Goal: Check status: Check status

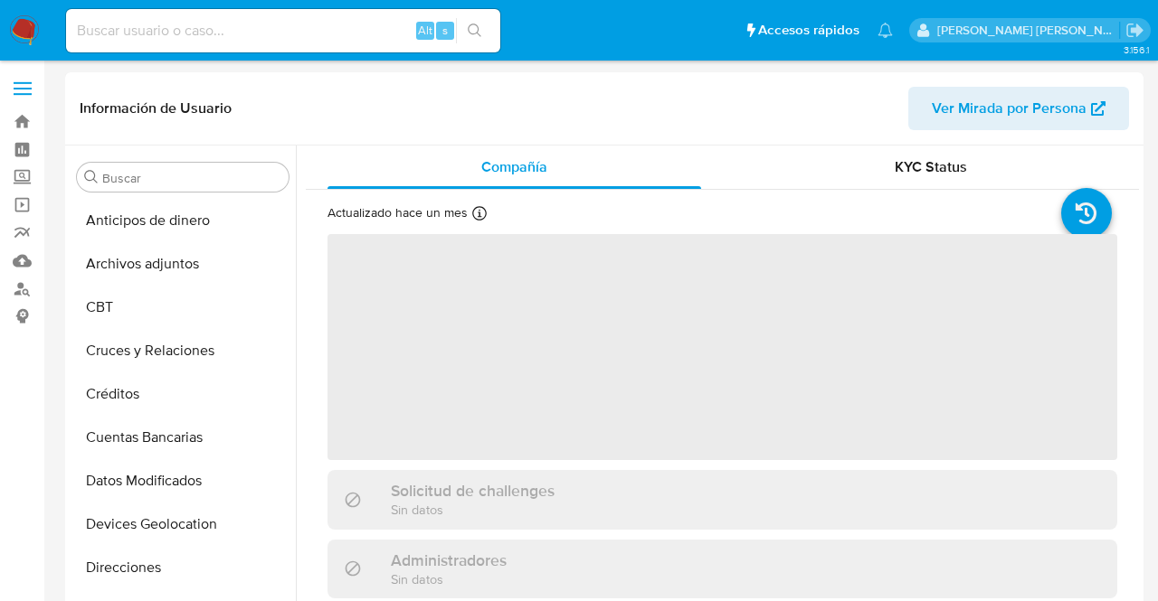
select select "10"
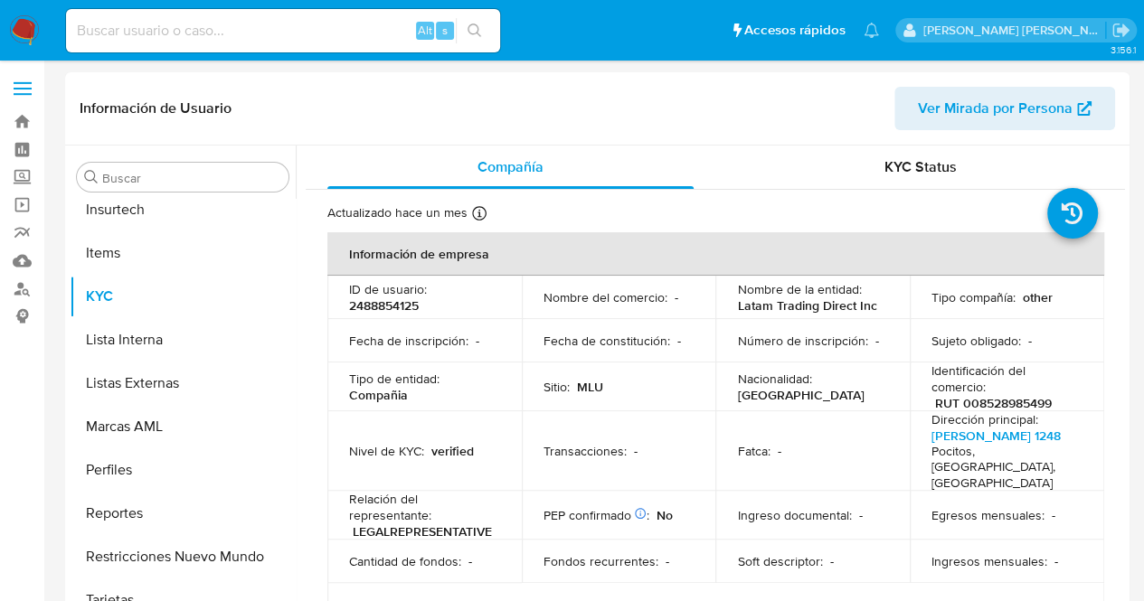
scroll to position [808, 0]
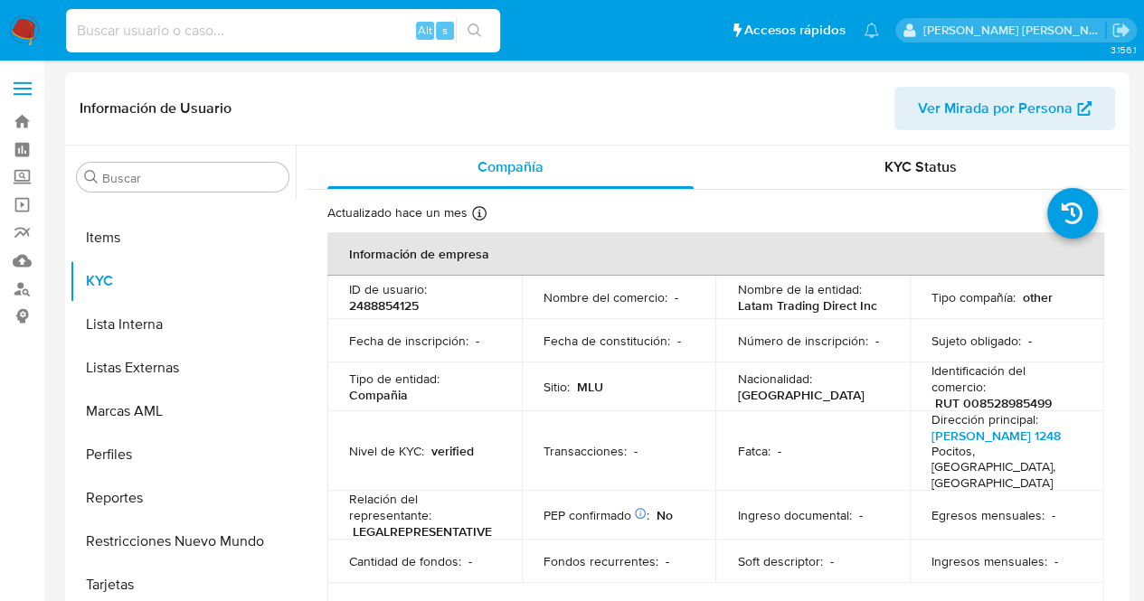
click at [316, 28] on input at bounding box center [283, 31] width 434 height 24
paste input "1822957513"
type input "1822957513"
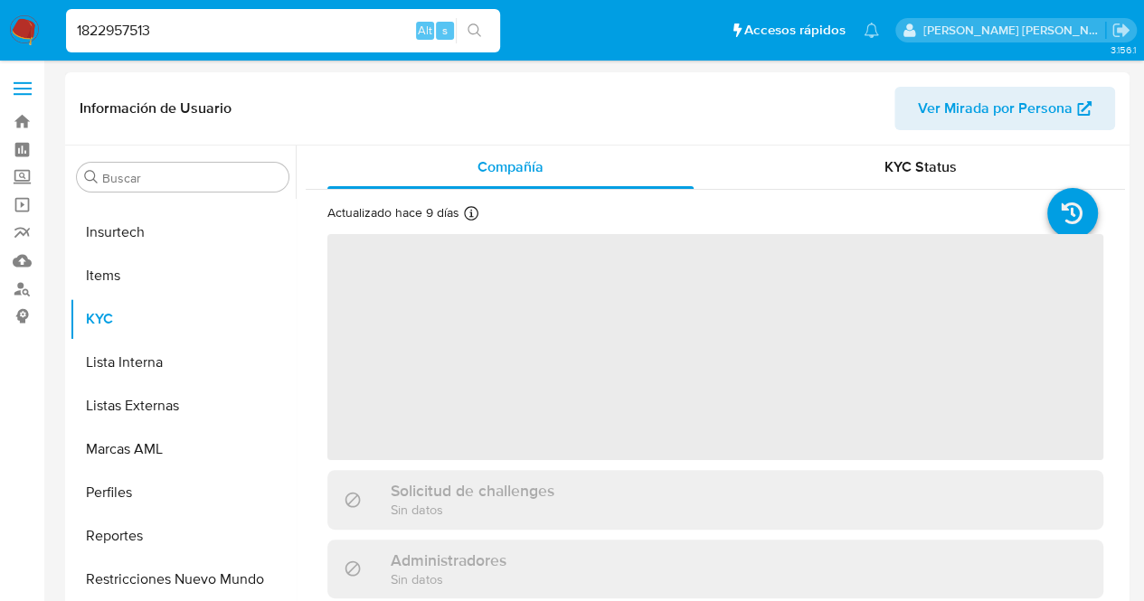
scroll to position [808, 0]
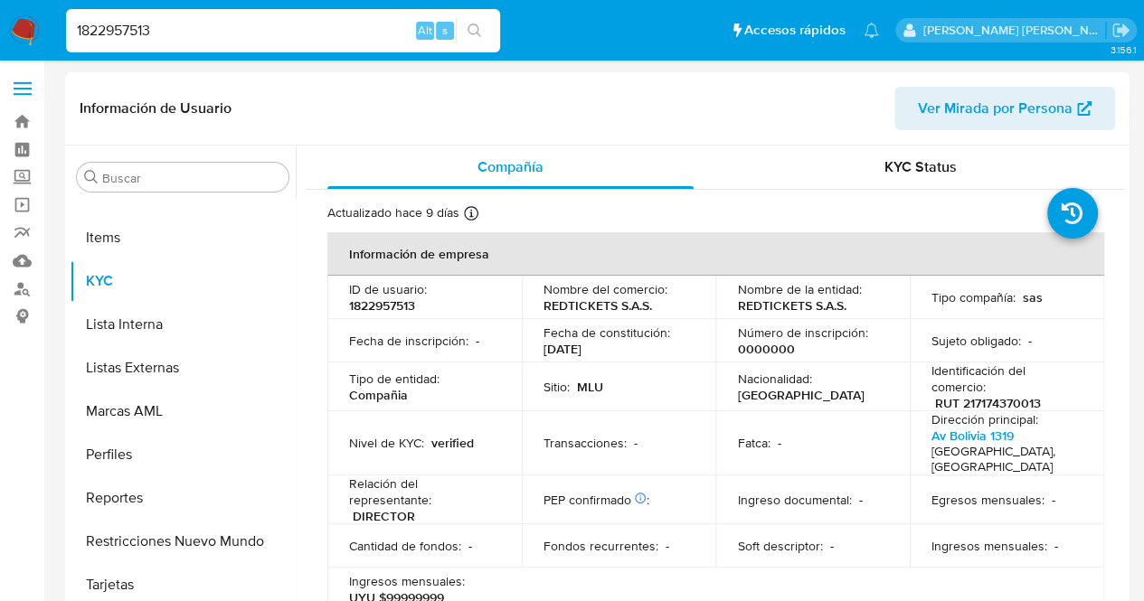
select select "10"
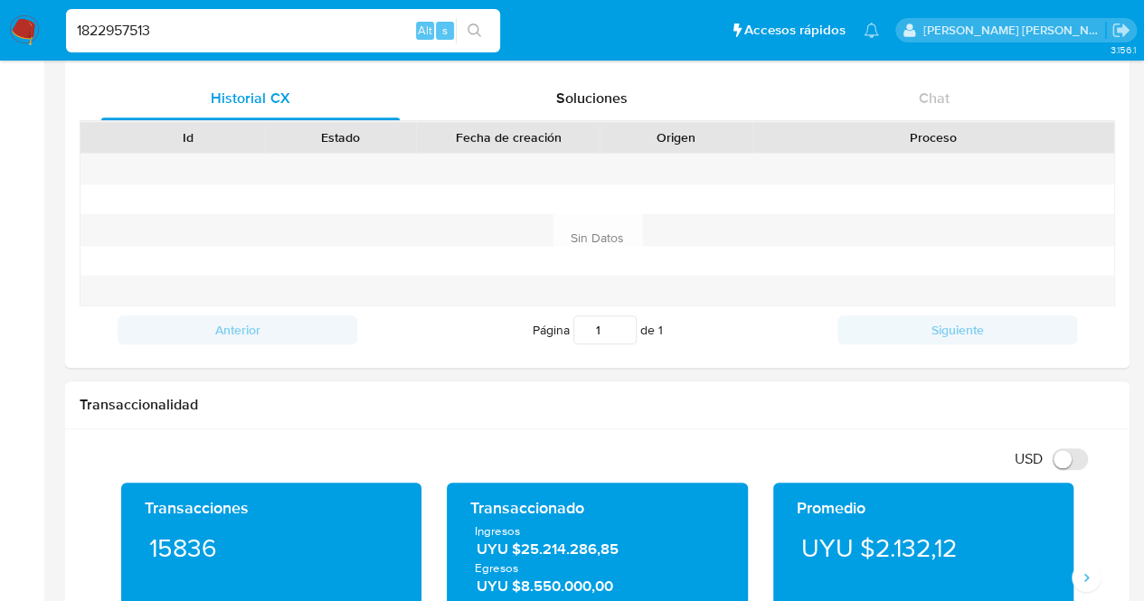
scroll to position [633, 0]
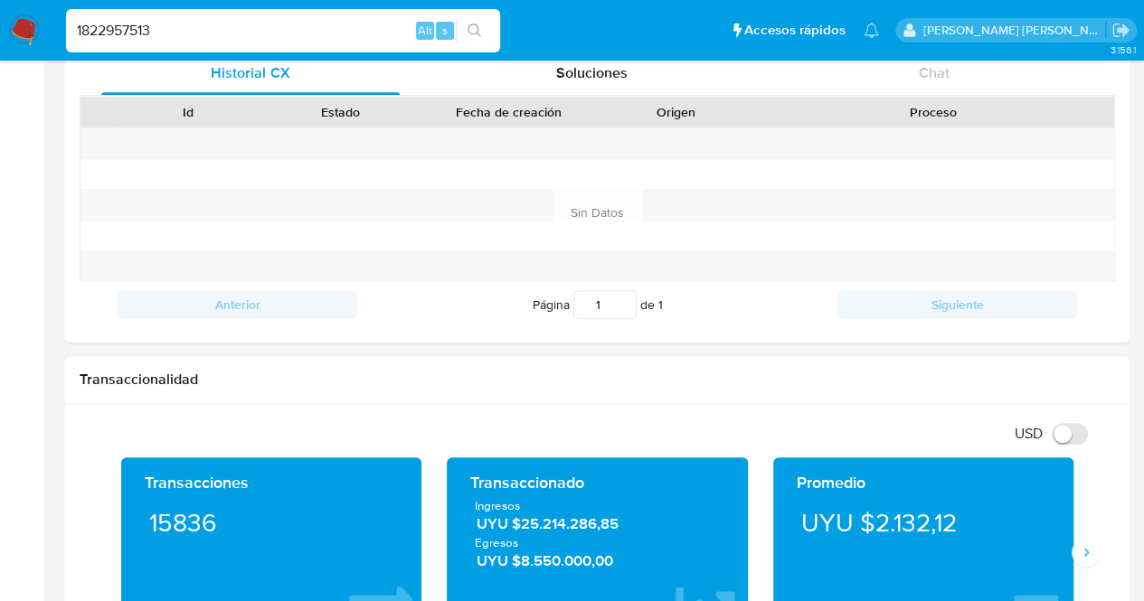
click at [648, 373] on h1 "Transaccionalidad" at bounding box center [598, 380] width 1036 height 18
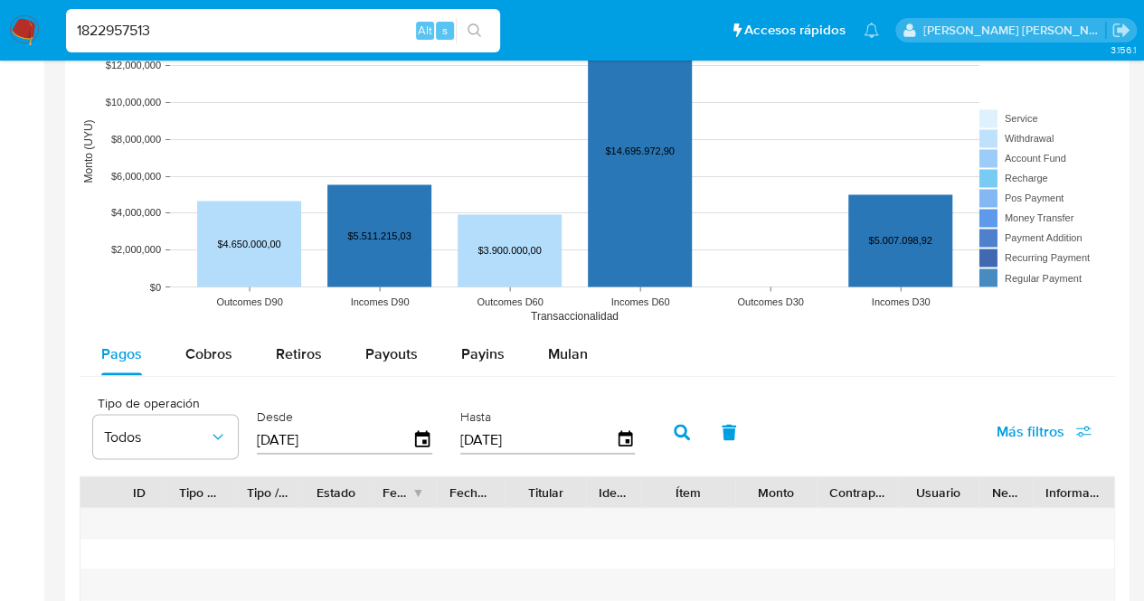
scroll to position [1538, 0]
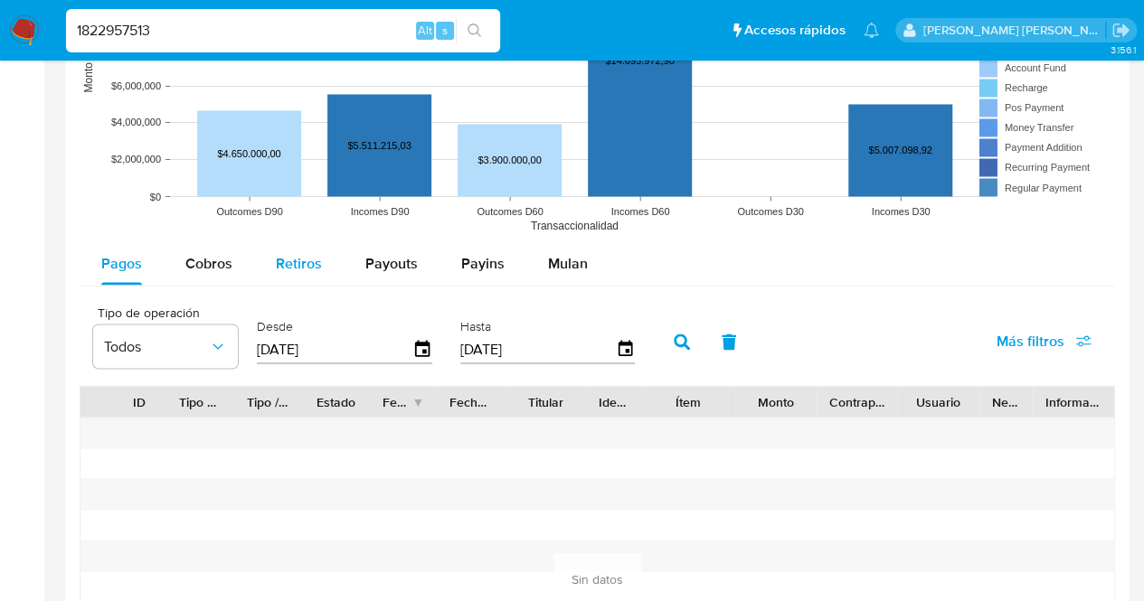
click at [294, 266] on span "Retiros" at bounding box center [299, 262] width 46 height 21
select select "10"
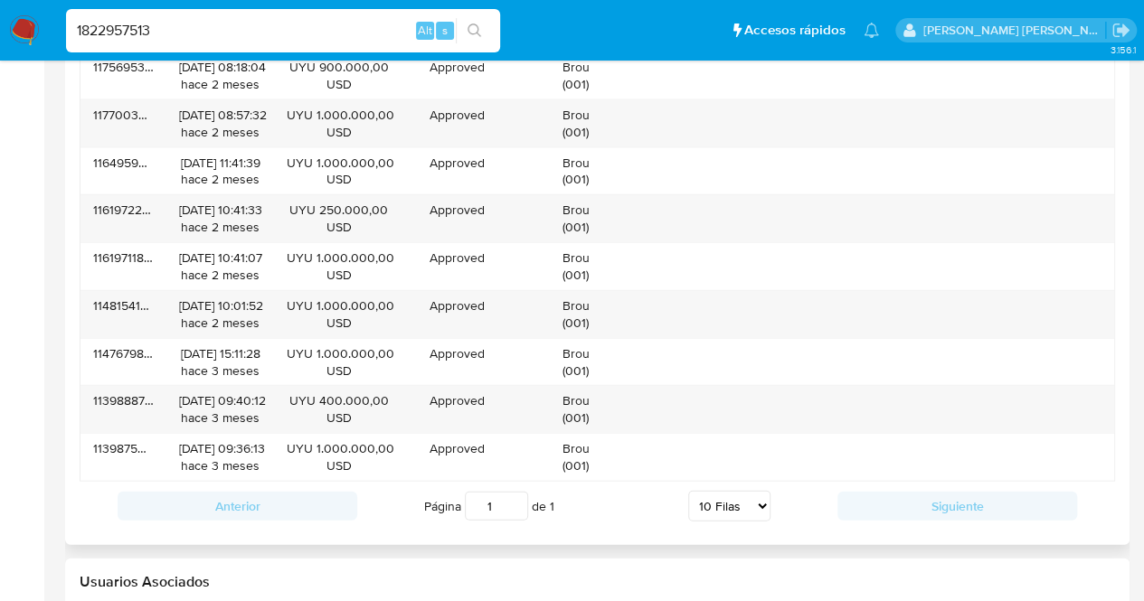
scroll to position [1990, 0]
